Goal: Register for event/course

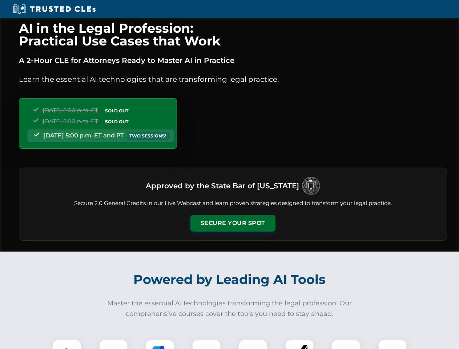
click at [233, 223] on button "Secure Your Spot" at bounding box center [232, 223] width 85 height 17
click at [67, 344] on img at bounding box center [66, 353] width 21 height 21
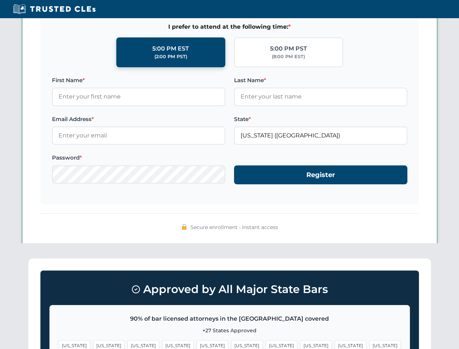
click at [266, 344] on span "[US_STATE]" at bounding box center [282, 345] width 32 height 11
click at [335, 344] on span "[US_STATE]" at bounding box center [351, 345] width 32 height 11
